Goal: Information Seeking & Learning: Obtain resource

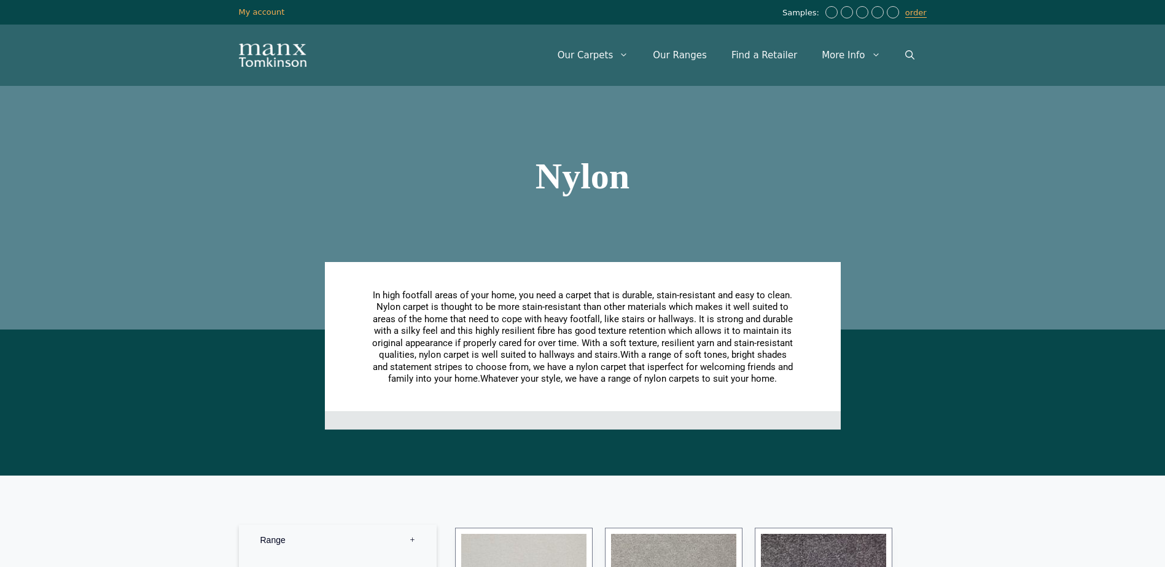
scroll to position [368, 0]
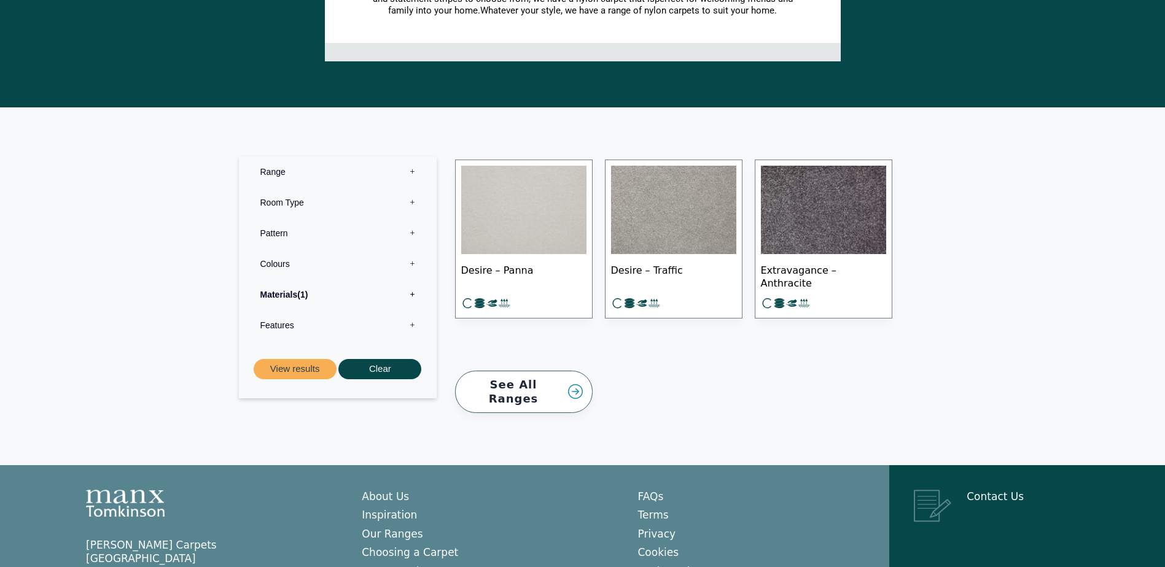
click at [521, 386] on link "See All Ranges" at bounding box center [524, 392] width 138 height 42
click at [413, 298] on label "Materials 1" at bounding box center [337, 294] width 179 height 31
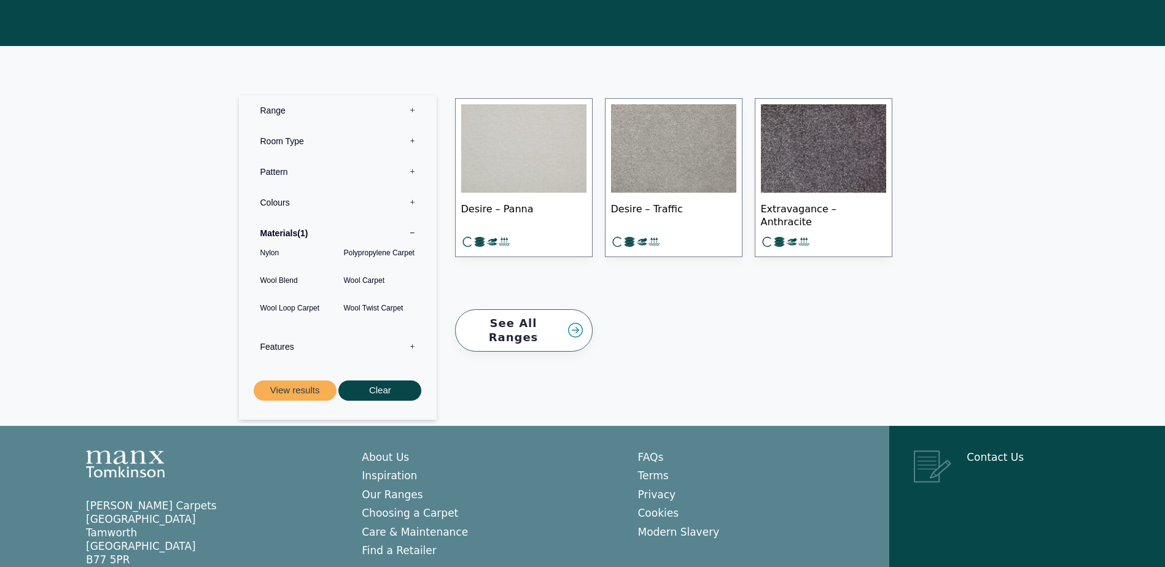
click at [818, 214] on span "Extravagance – Anthracite" at bounding box center [823, 214] width 125 height 43
click at [665, 174] on img at bounding box center [673, 148] width 125 height 88
click at [538, 163] on img at bounding box center [523, 148] width 125 height 88
click at [649, 205] on span "Desire – Traffic" at bounding box center [673, 214] width 125 height 43
click at [820, 212] on span "Extravagance – Anthracite" at bounding box center [823, 214] width 125 height 43
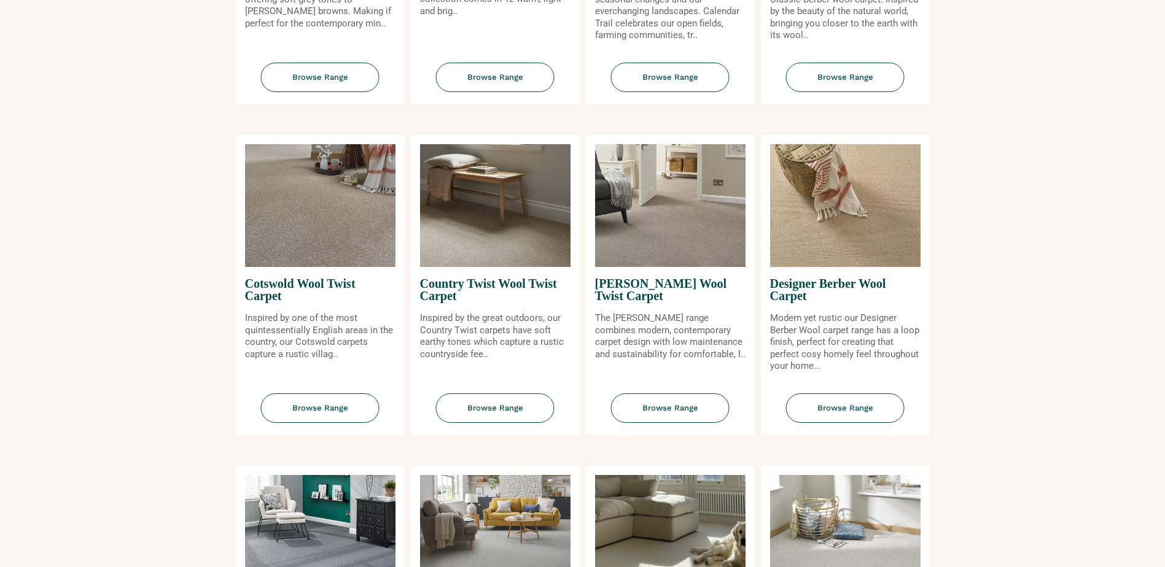
scroll to position [921, 0]
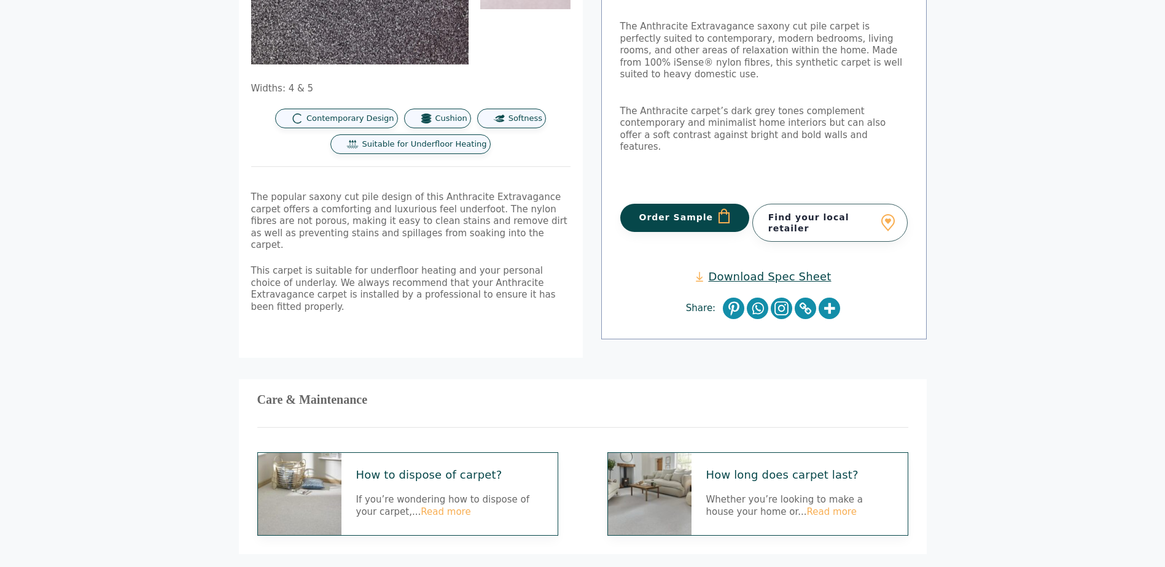
scroll to position [246, 0]
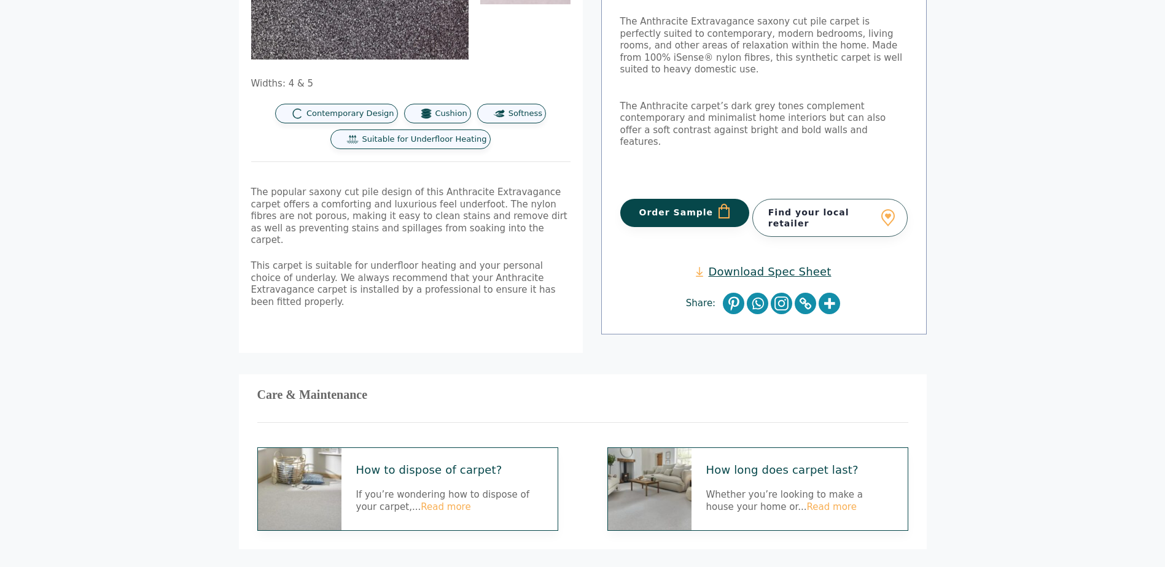
click at [758, 265] on link "Download Spec Sheet" at bounding box center [763, 272] width 135 height 14
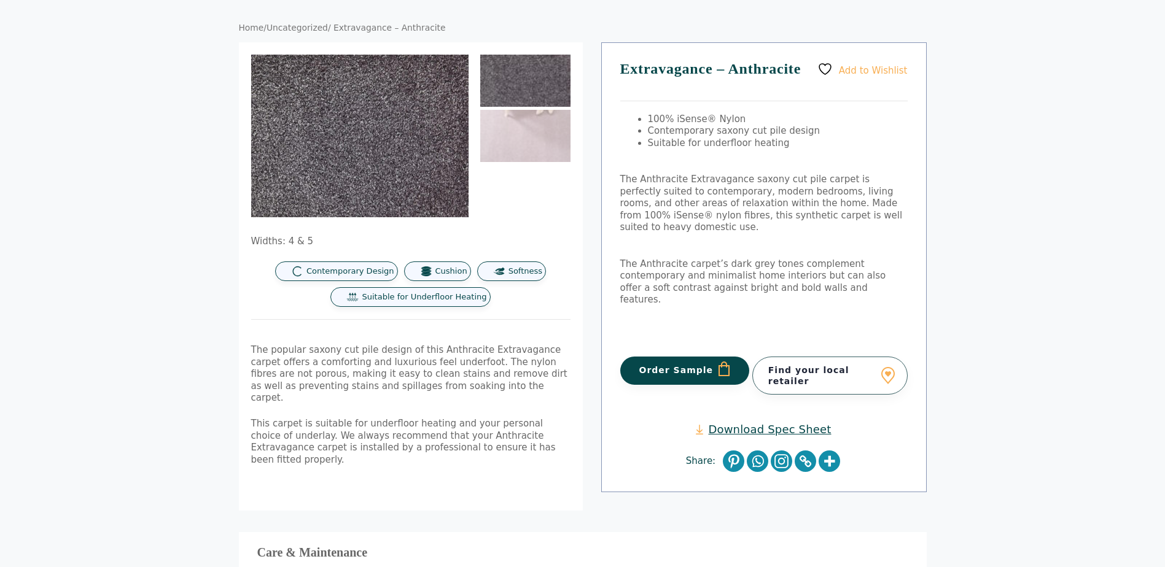
scroll to position [0, 0]
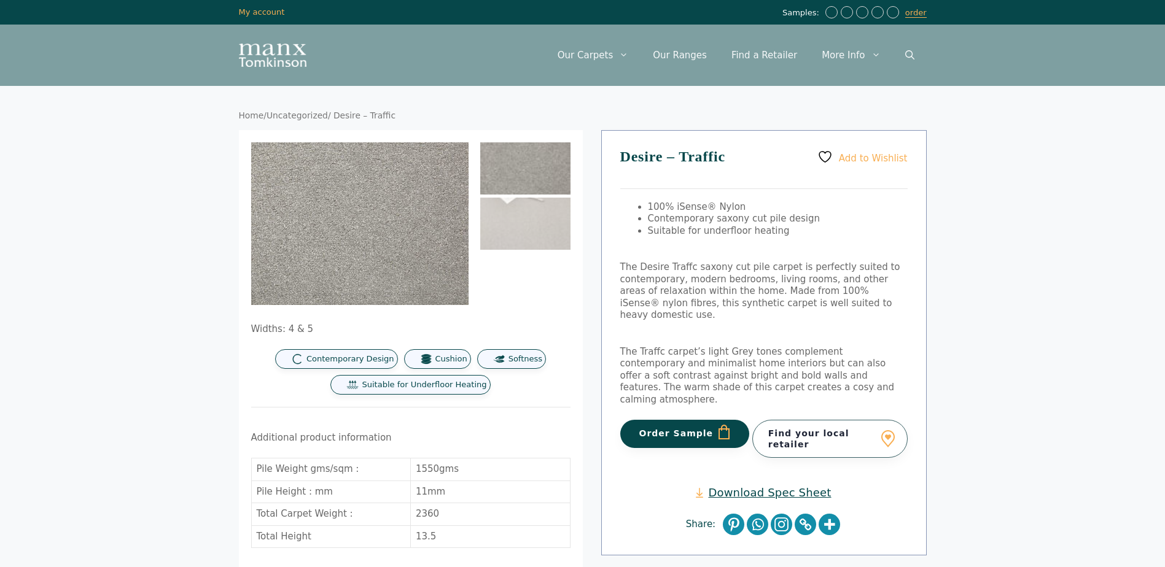
click at [756, 486] on link "Download Spec Sheet" at bounding box center [763, 493] width 135 height 14
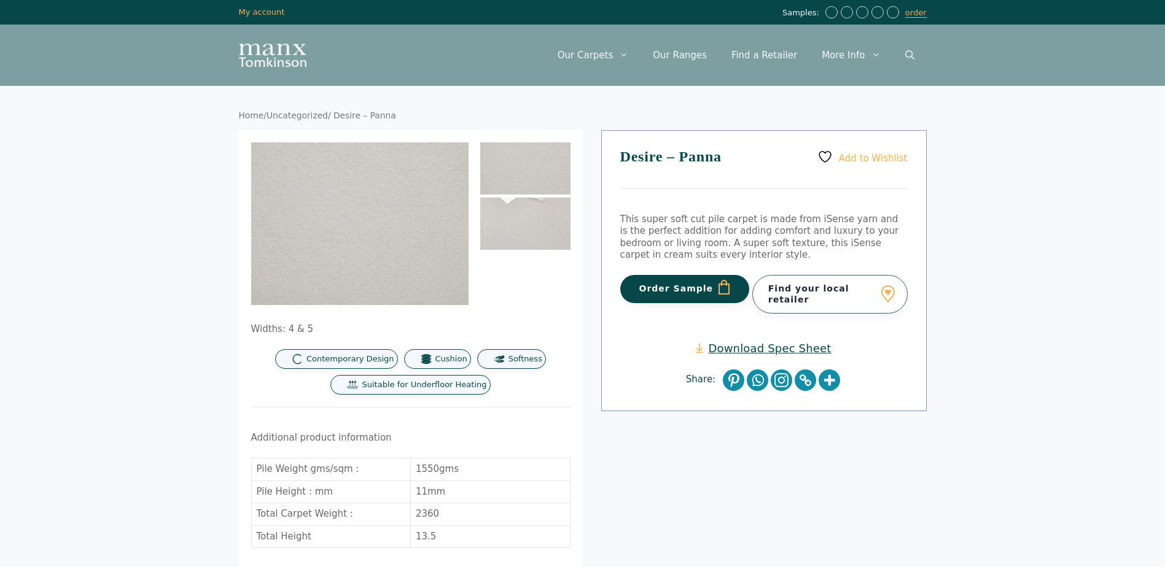
click at [791, 347] on link "Download Spec Sheet" at bounding box center [763, 348] width 135 height 14
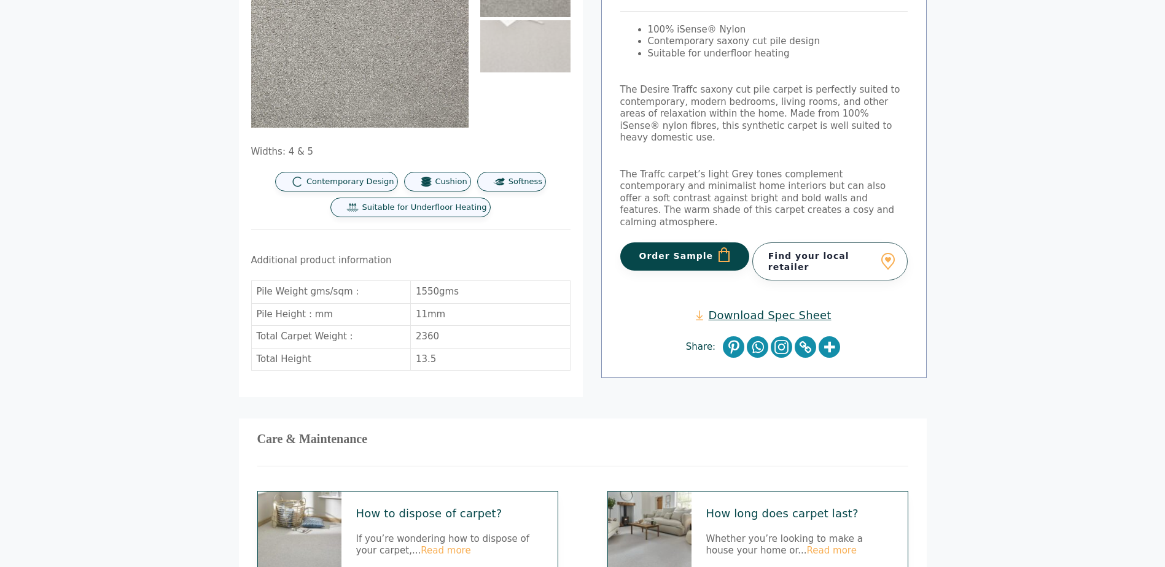
scroll to position [184, 0]
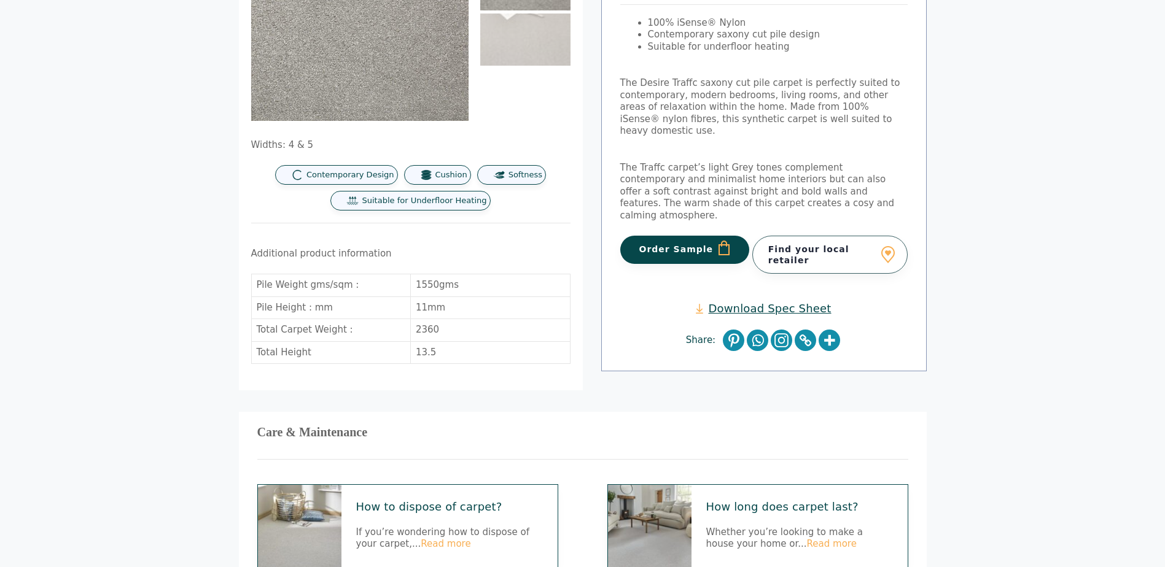
click at [776, 301] on link "Download Spec Sheet" at bounding box center [763, 308] width 135 height 14
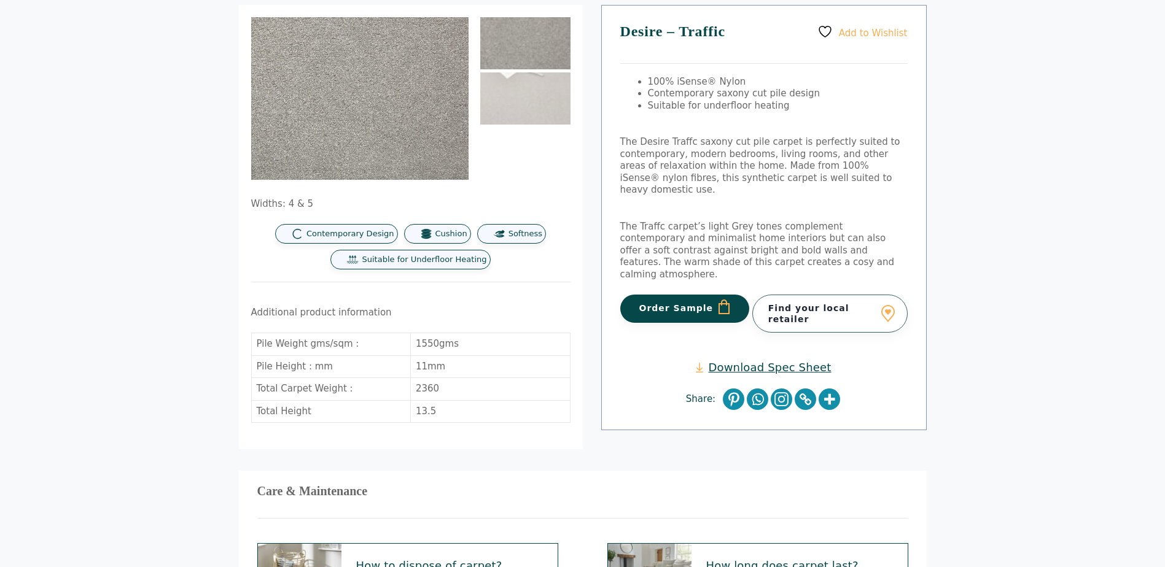
scroll to position [61, 0]
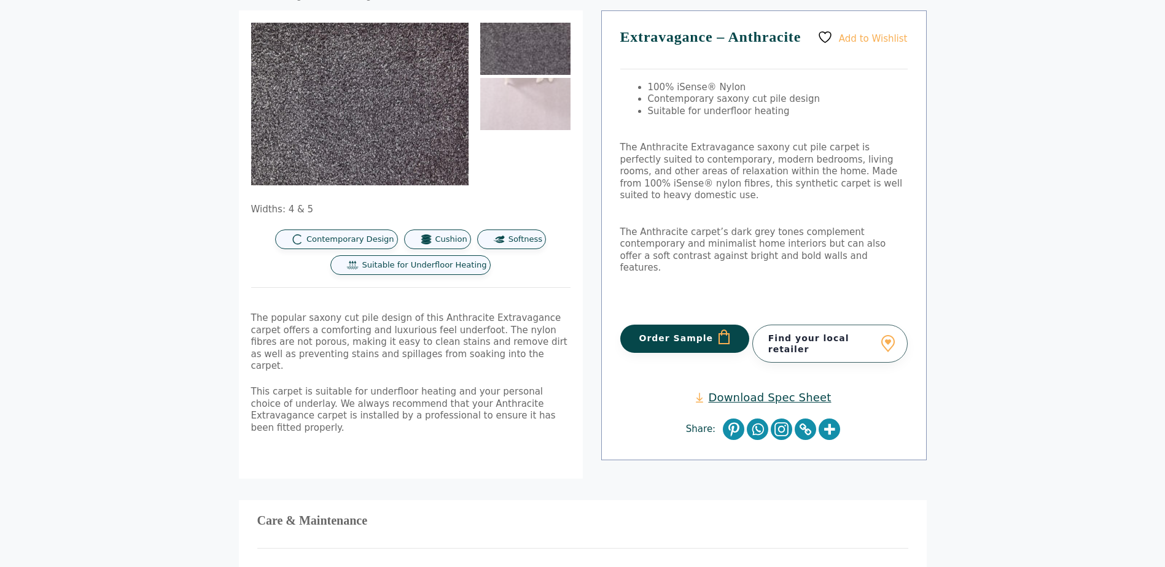
scroll to position [123, 0]
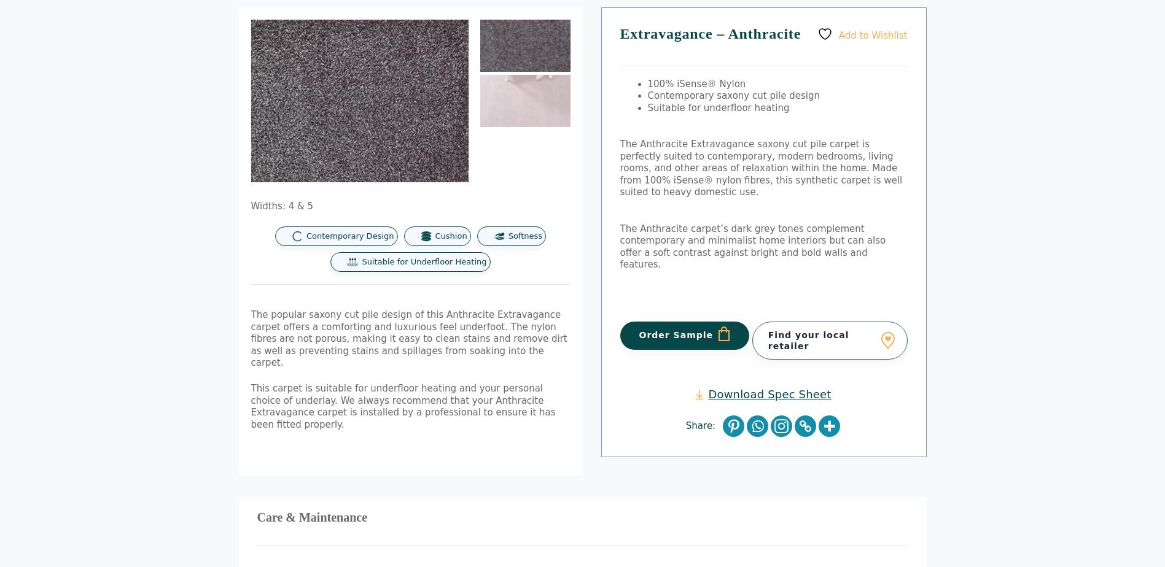
click at [745, 387] on link "Download Spec Sheet" at bounding box center [763, 394] width 135 height 14
